Goal: Find contact information: Find contact information

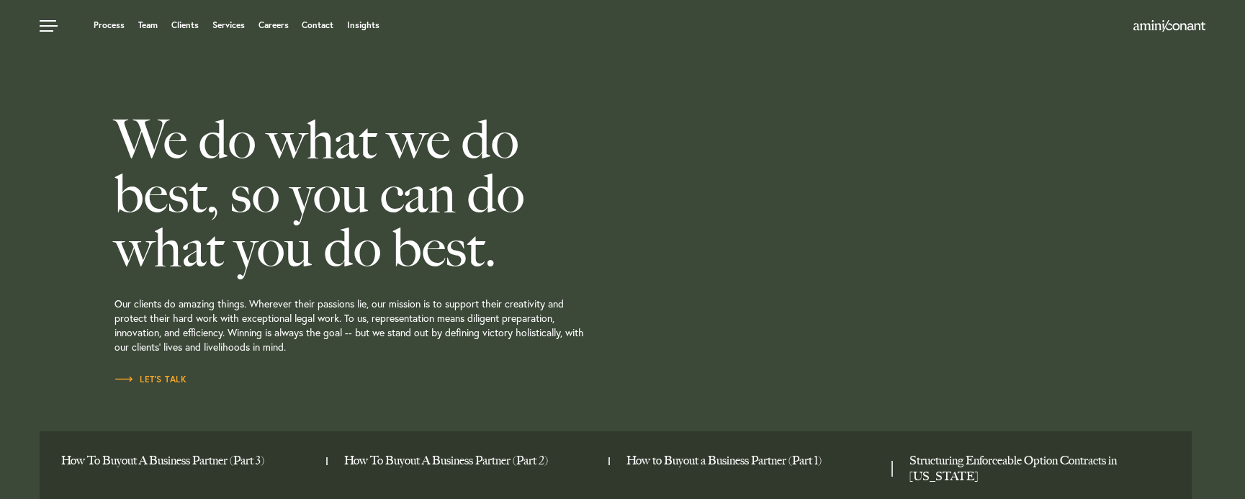
click at [292, 313] on p "Our clients do amazing things. Wherever their passions lie, our mission is to s…" at bounding box center [414, 323] width 601 height 97
click at [229, 26] on link "Services" at bounding box center [228, 25] width 32 height 9
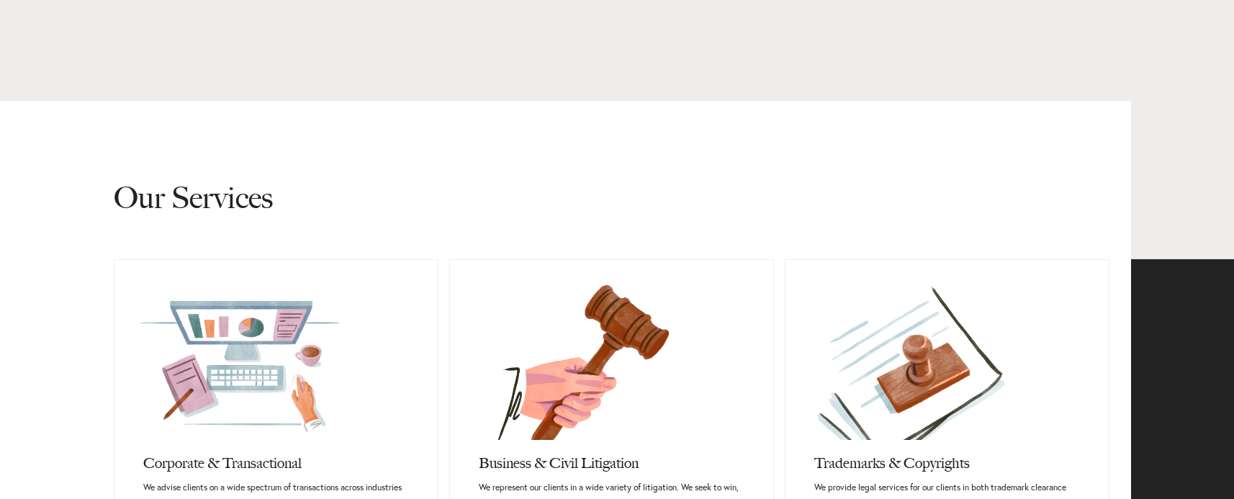
scroll to position [720, 0]
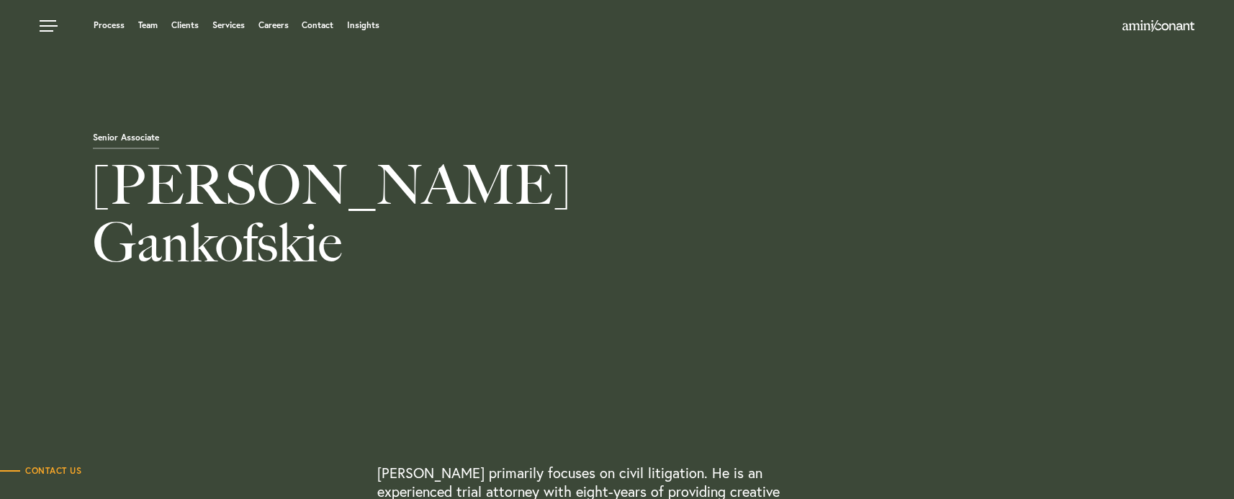
scroll to position [504, 0]
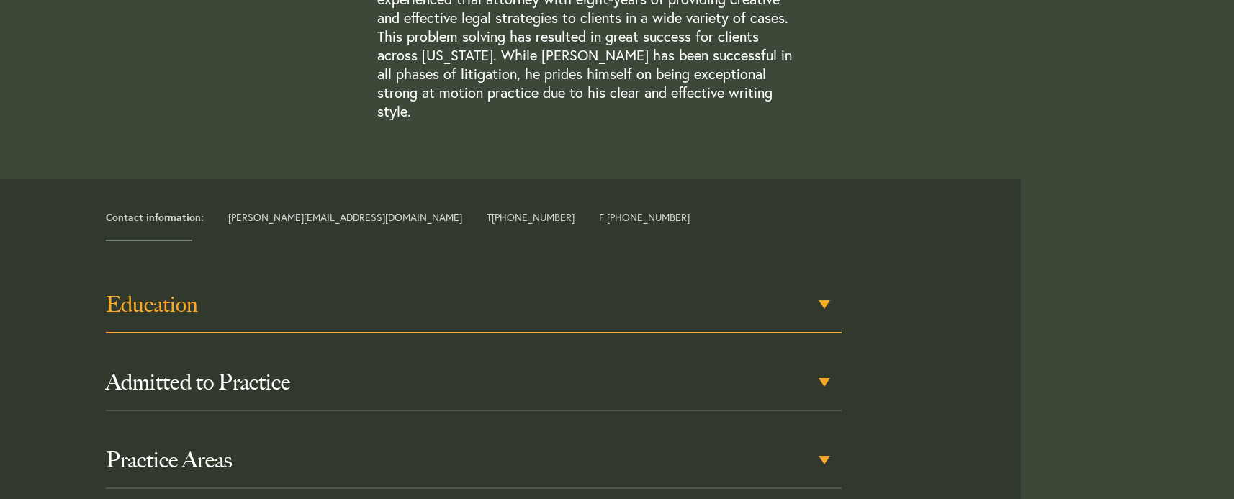
click at [163, 292] on h3 "Education" at bounding box center [474, 305] width 736 height 26
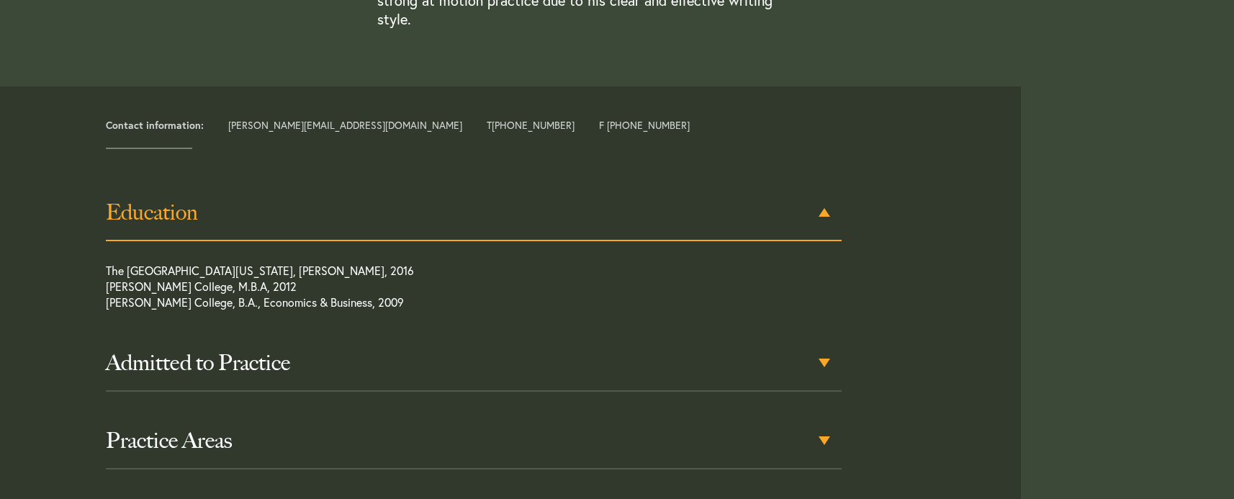
scroll to position [638, 0]
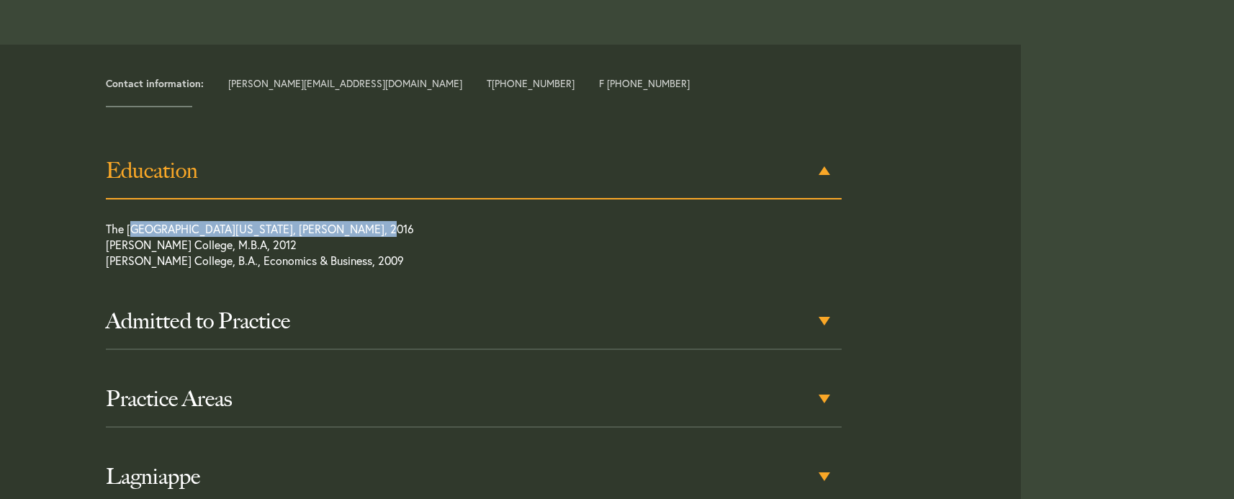
drag, startPoint x: 132, startPoint y: 205, endPoint x: 364, endPoint y: 208, distance: 232.5
click at [364, 221] on p "The University of Texas School of Law, J.D., 2016 Meredith College, M.B.A, 2012…" at bounding box center [437, 248] width 662 height 55
click at [1098, 235] on div "Contact information: aaron@aminiconant.com T +1 512 222 6883 F +1 512 900 7967 …" at bounding box center [617, 323] width 1212 height 556
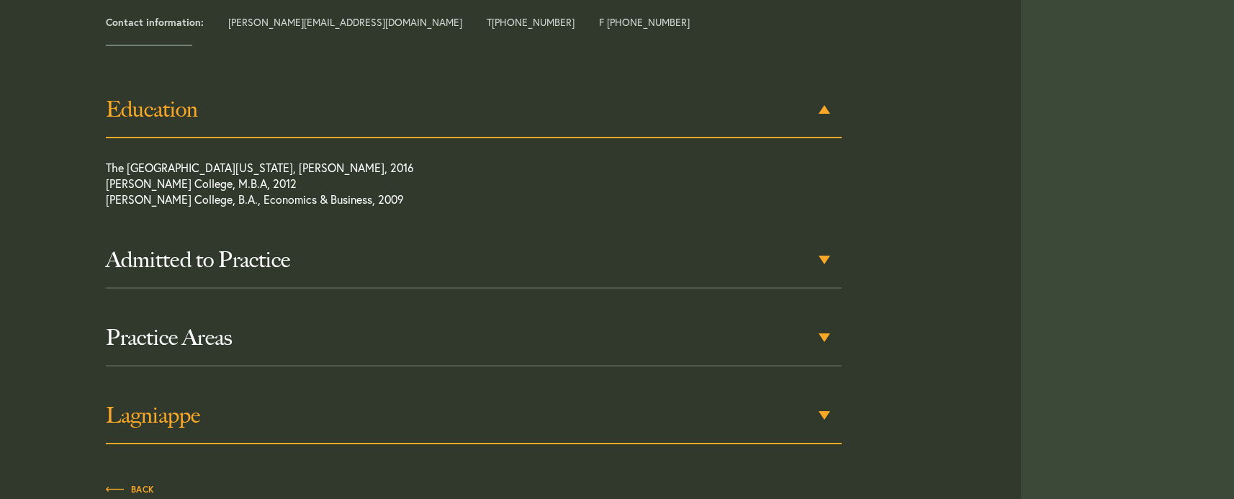
scroll to position [782, 0]
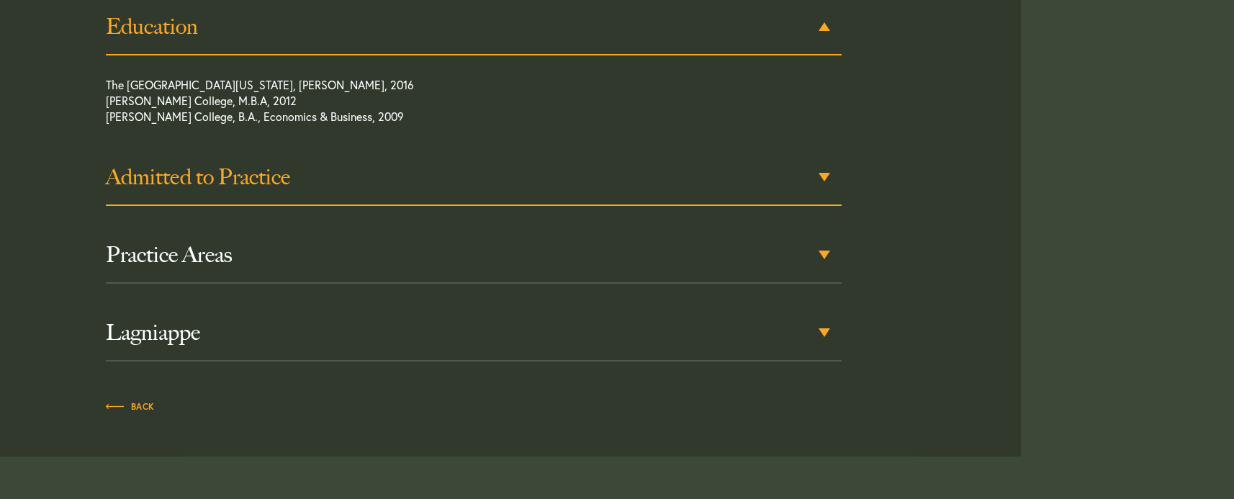
click at [257, 164] on h3 "Admitted to Practice" at bounding box center [474, 177] width 736 height 26
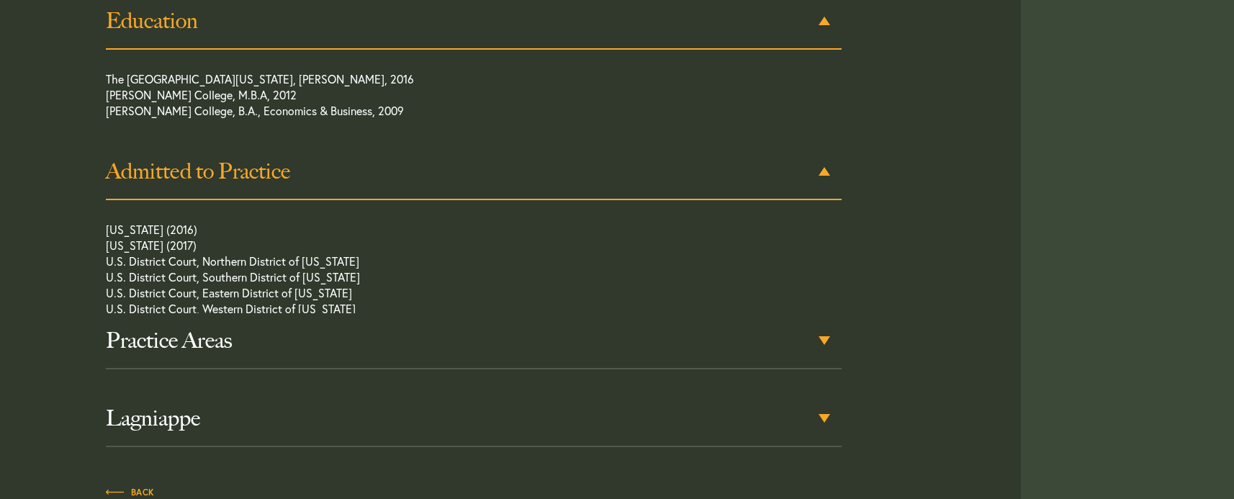
scroll to position [788, 0]
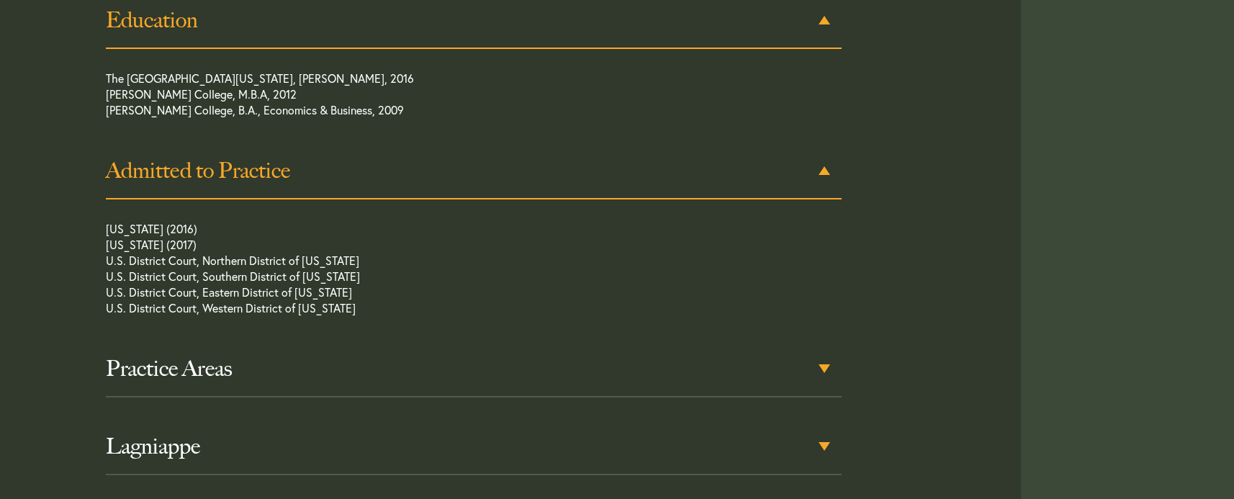
click at [257, 162] on h3 "Admitted to Practice" at bounding box center [474, 171] width 736 height 26
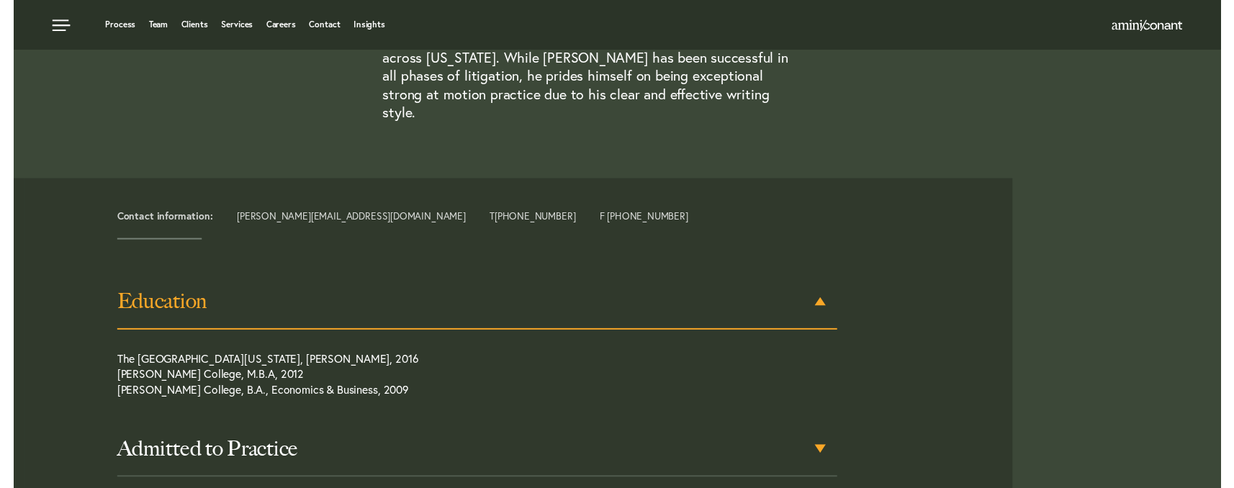
scroll to position [0, 0]
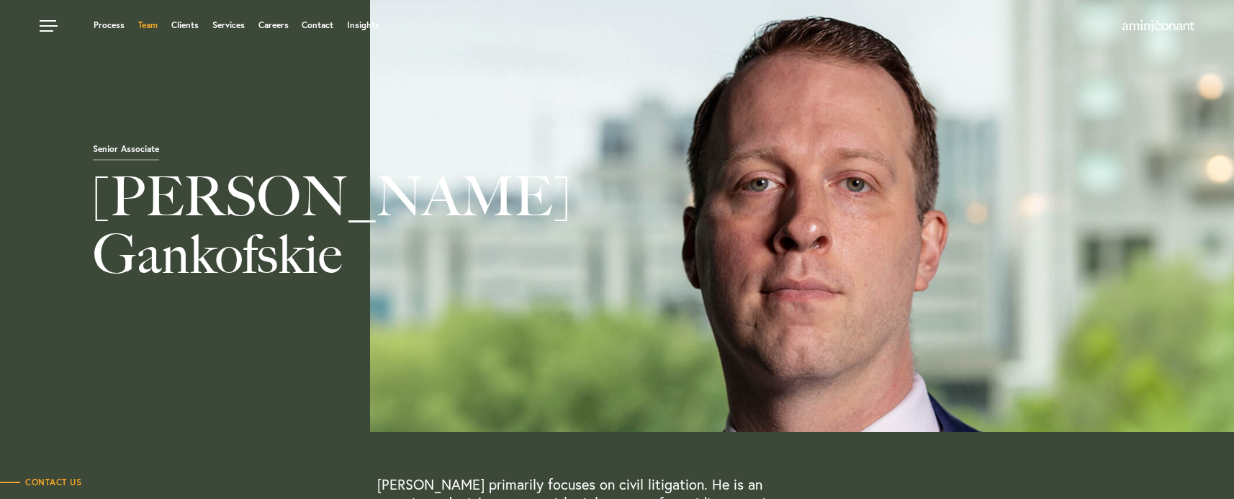
click at [155, 27] on link "Team" at bounding box center [147, 25] width 19 height 9
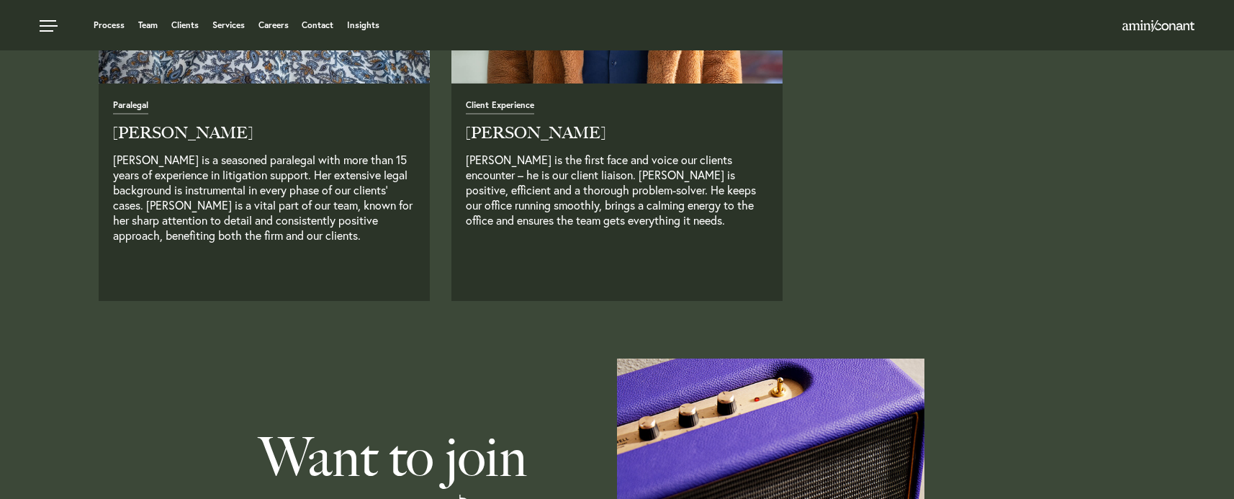
scroll to position [3887, 0]
